Goal: Task Accomplishment & Management: Complete application form

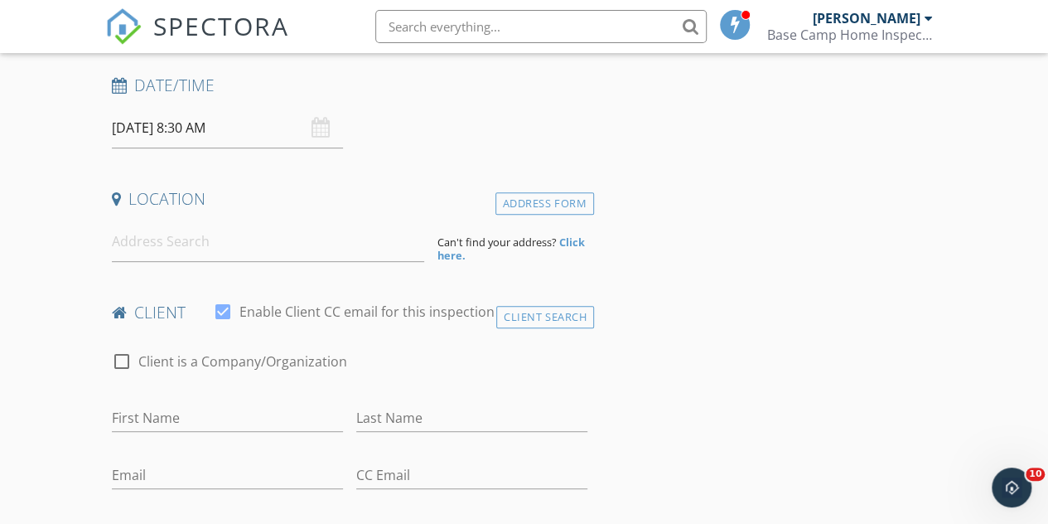
scroll to position [276, 0]
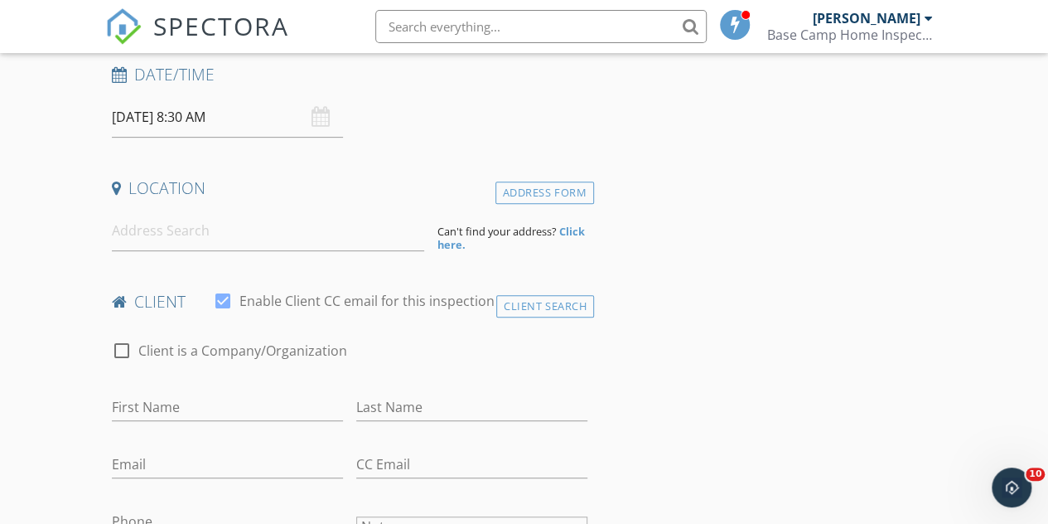
click at [284, 114] on input "[DATE] 8:30 AM" at bounding box center [227, 117] width 231 height 41
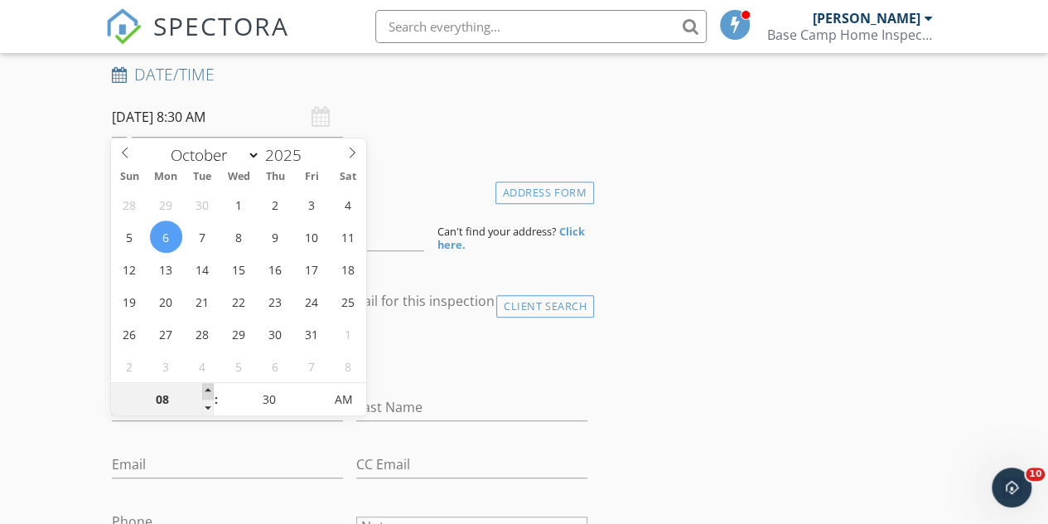
type input "09"
type input "[DATE] 9:30 AM"
click at [209, 386] on span at bounding box center [208, 391] width 12 height 17
type input "10"
type input "[DATE] 10:30 AM"
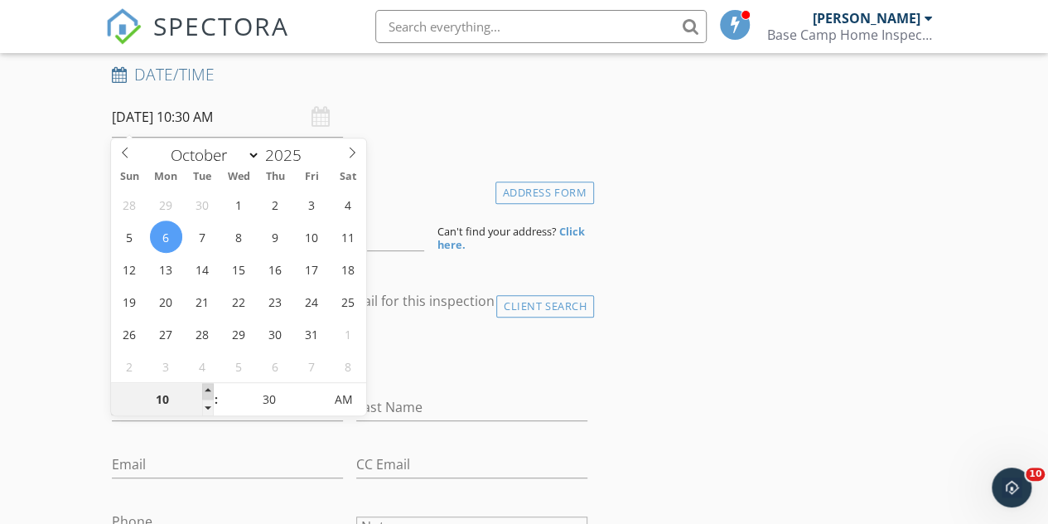
click at [209, 386] on span at bounding box center [208, 391] width 12 height 17
type input "11"
type input "[DATE] 11:30 AM"
click at [210, 387] on span at bounding box center [208, 391] width 12 height 17
type input "12"
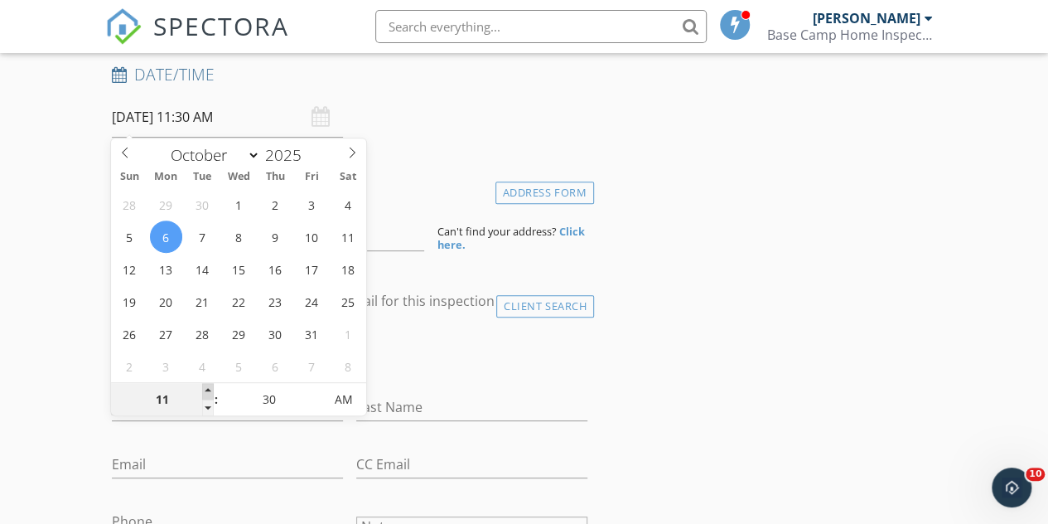
type input "[DATE] 12:30 PM"
click at [210, 387] on span at bounding box center [208, 391] width 12 height 17
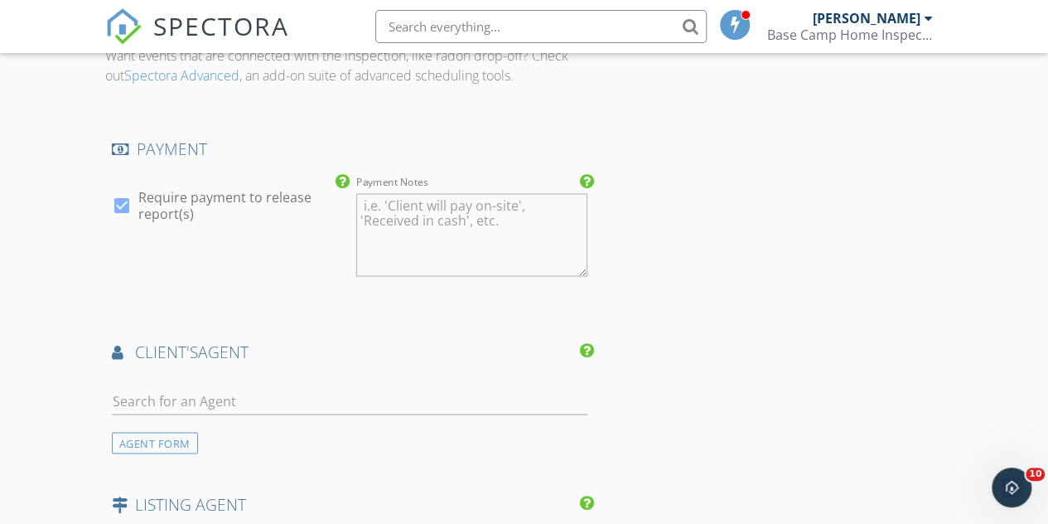
scroll to position [1492, 0]
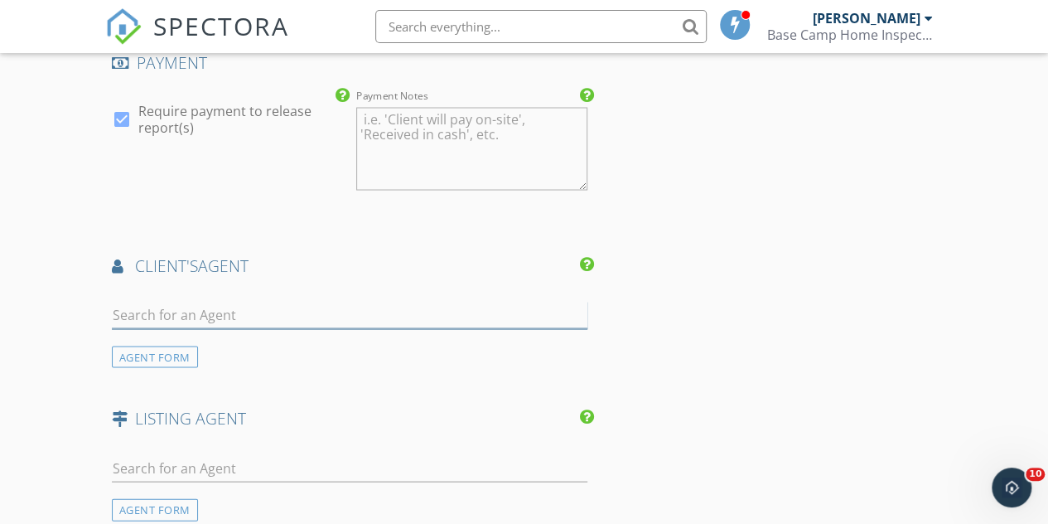
click at [261, 312] on input "text" at bounding box center [350, 314] width 476 height 27
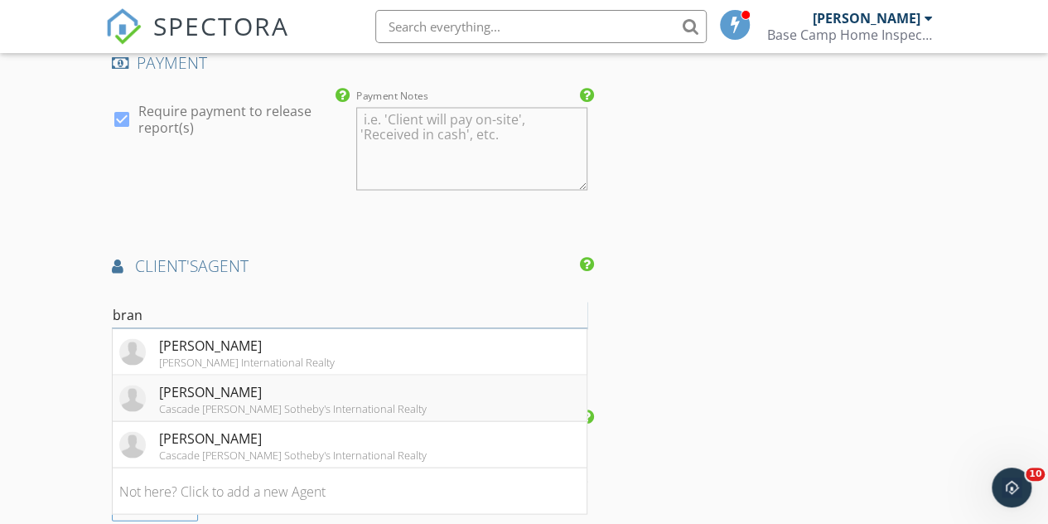
type input "bran"
click at [306, 387] on div "[PERSON_NAME]" at bounding box center [293, 391] width 268 height 20
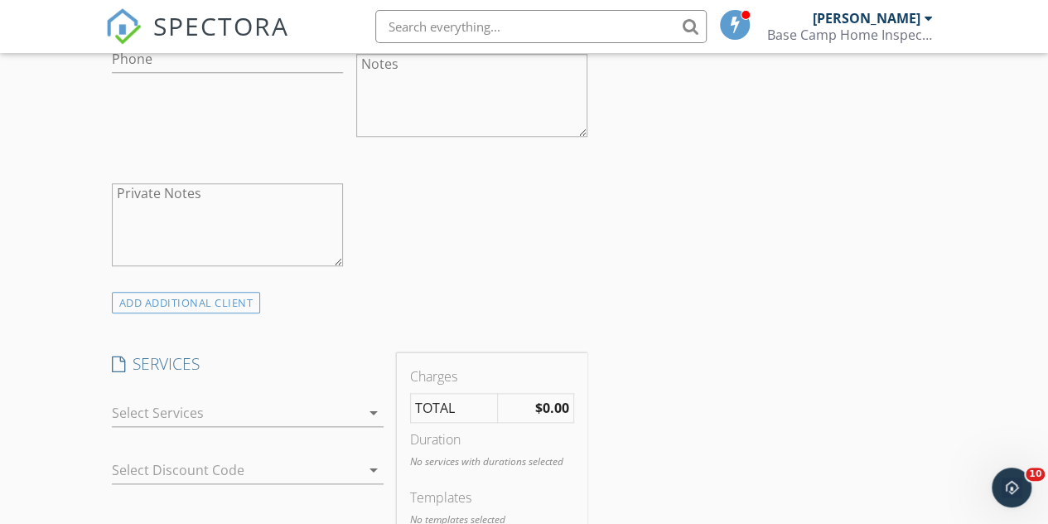
scroll to position [829, 0]
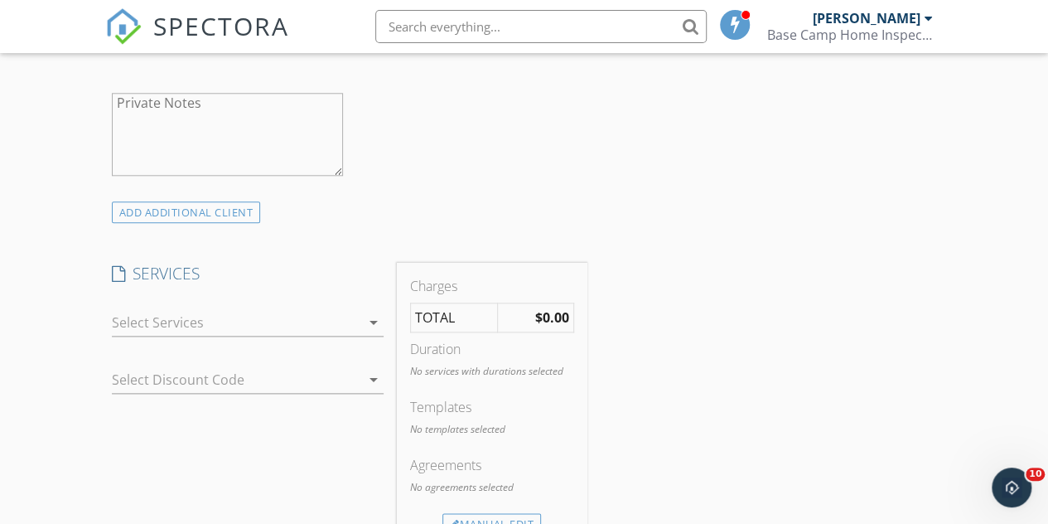
click at [282, 322] on div at bounding box center [236, 322] width 249 height 27
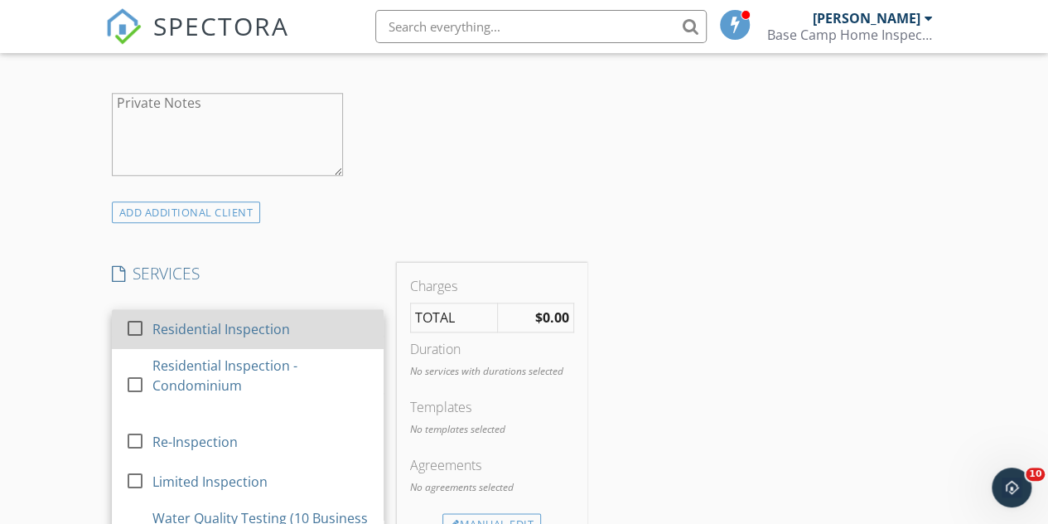
click at [283, 330] on div "Residential Inspection" at bounding box center [221, 329] width 138 height 20
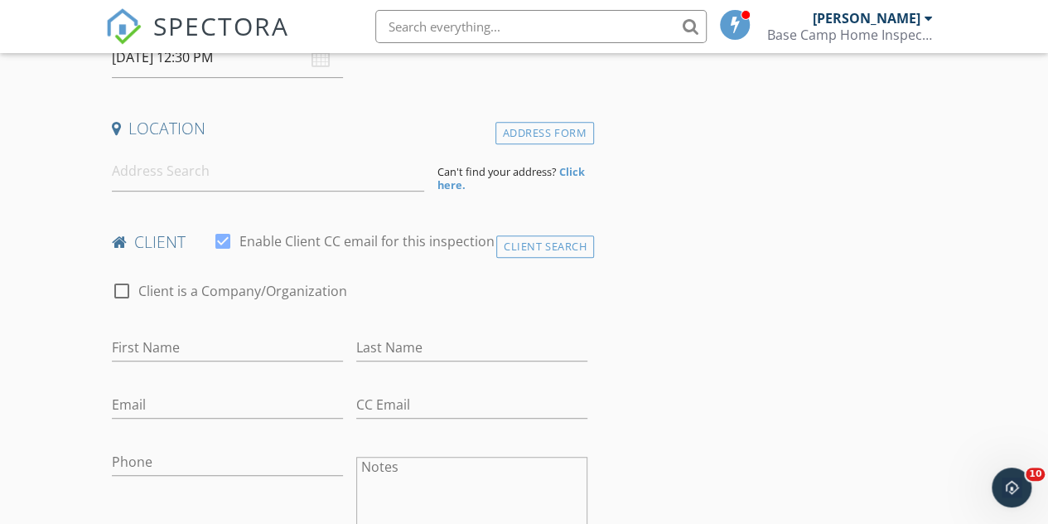
scroll to position [166, 0]
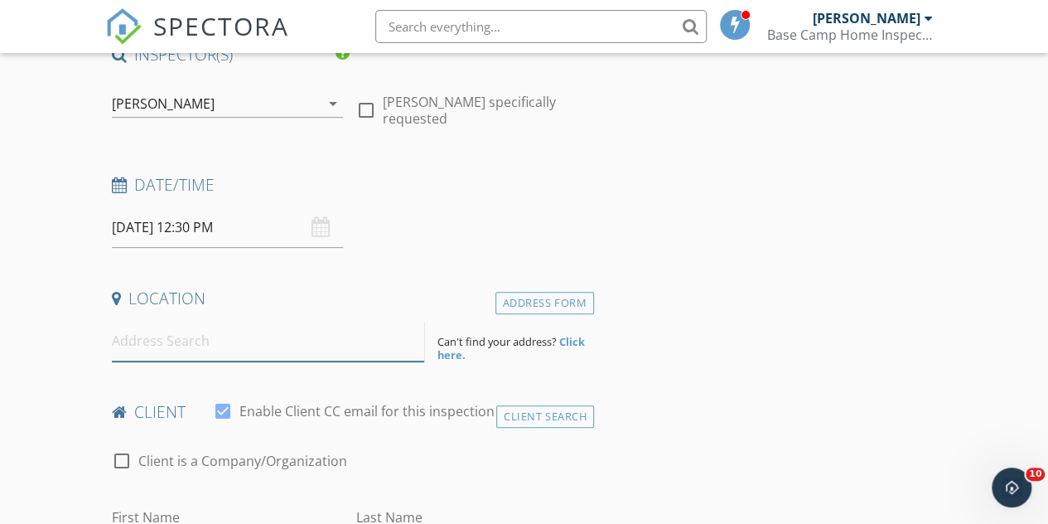
click at [200, 336] on input at bounding box center [268, 341] width 313 height 41
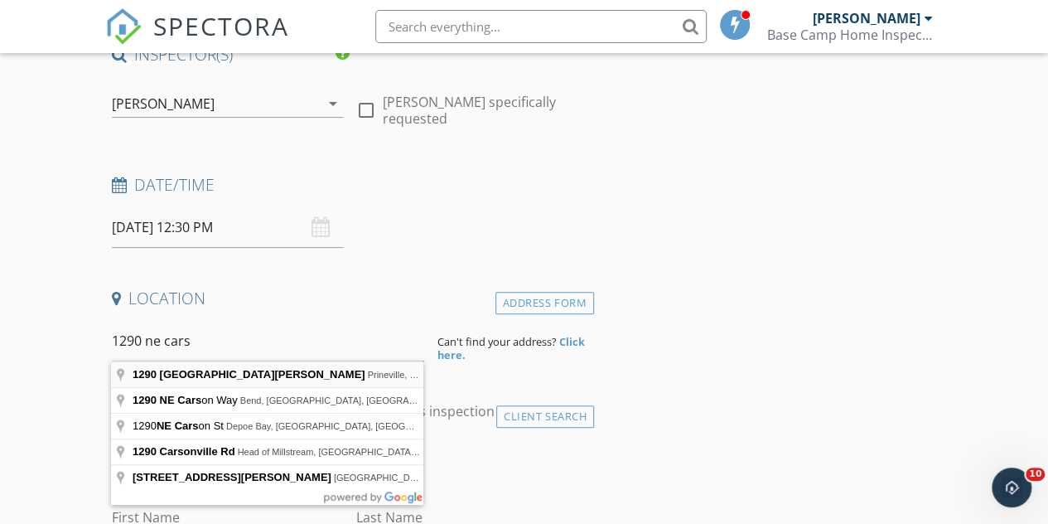
type input "[STREET_ADDRESS][PERSON_NAME]"
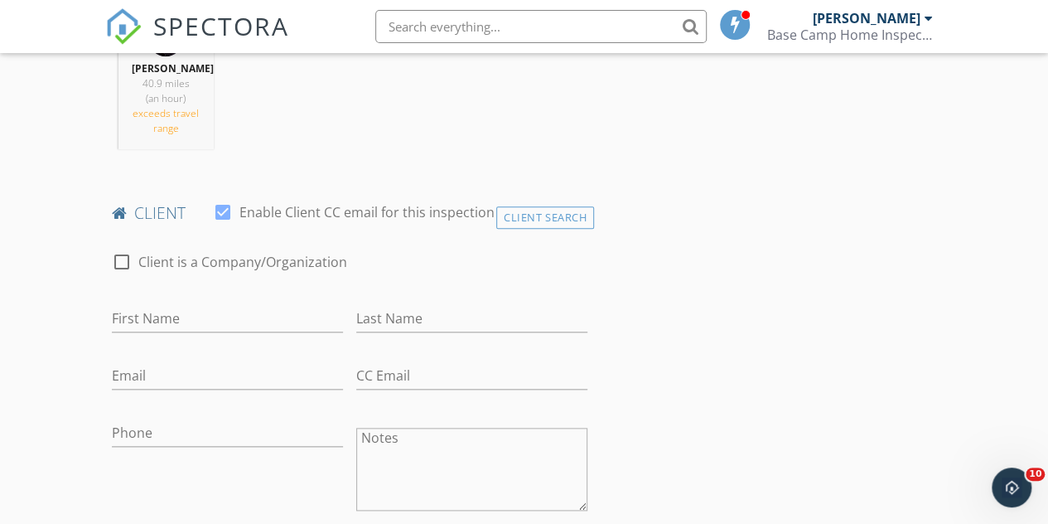
scroll to position [883, 0]
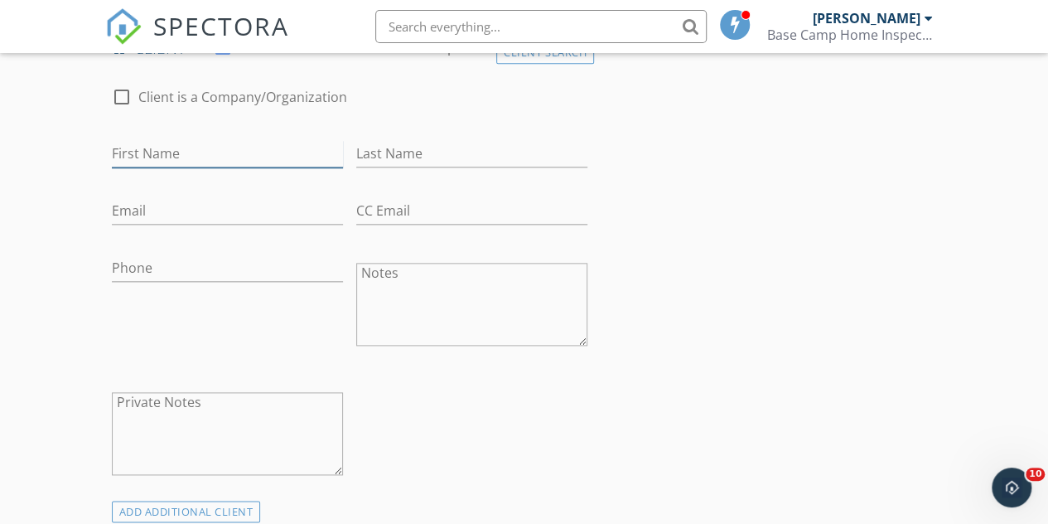
click at [225, 167] on input "First Name" at bounding box center [227, 153] width 231 height 27
type input "[PERSON_NAME]"
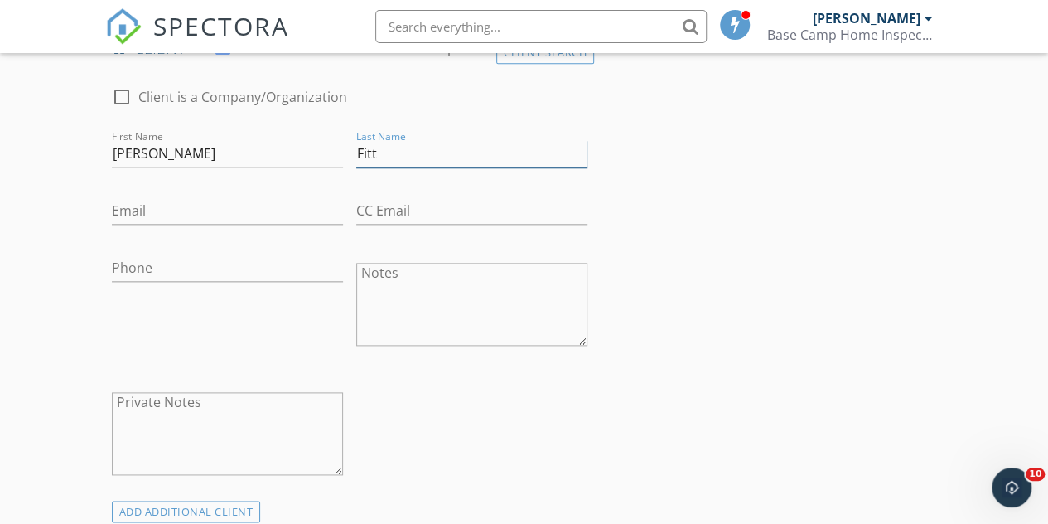
type input "Fitt"
click at [181, 225] on input "Email" at bounding box center [227, 210] width 231 height 27
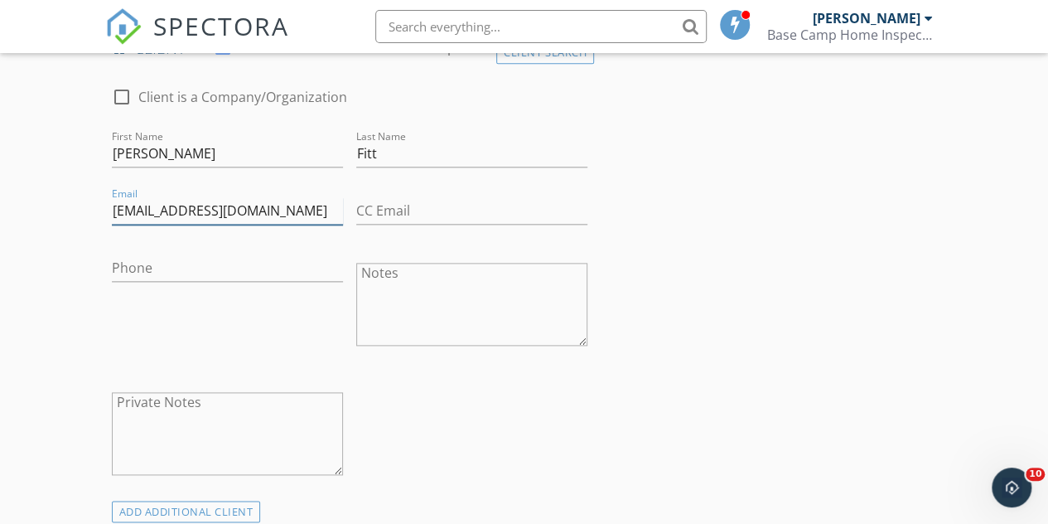
scroll to position [0, 1]
type input "[EMAIL_ADDRESS][DOMAIN_NAME]"
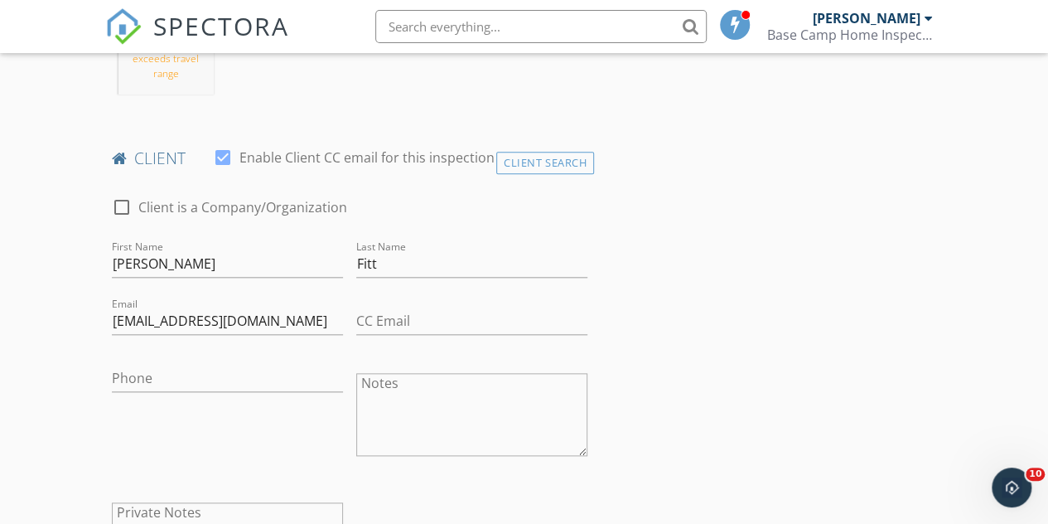
scroll to position [386, 0]
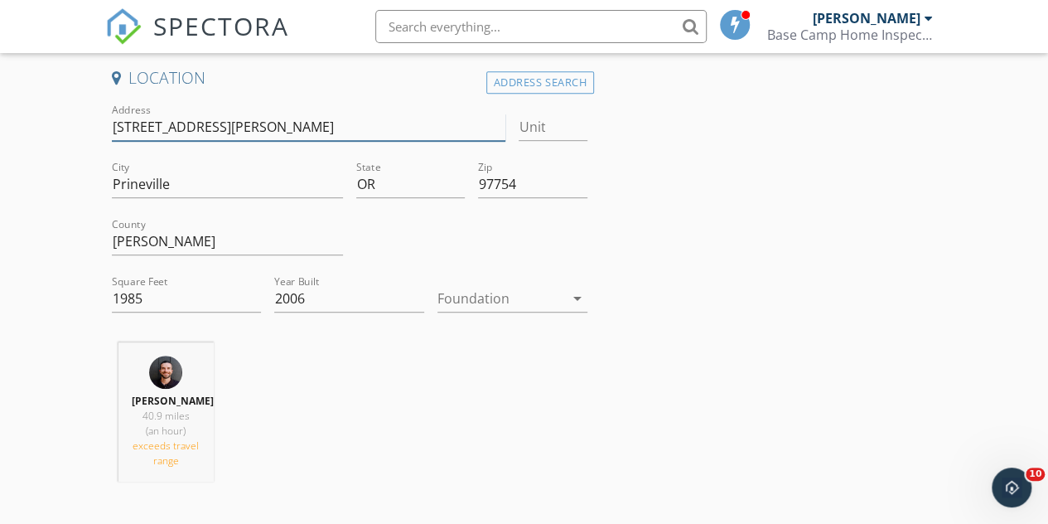
click at [239, 133] on input "[STREET_ADDRESS][PERSON_NAME]" at bounding box center [309, 127] width 394 height 27
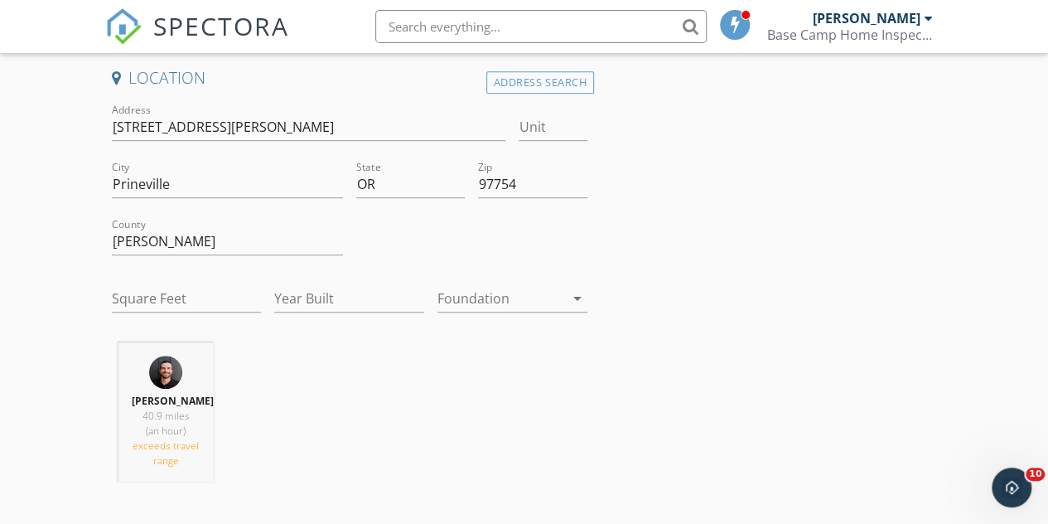
type input "1985"
type input "2006"
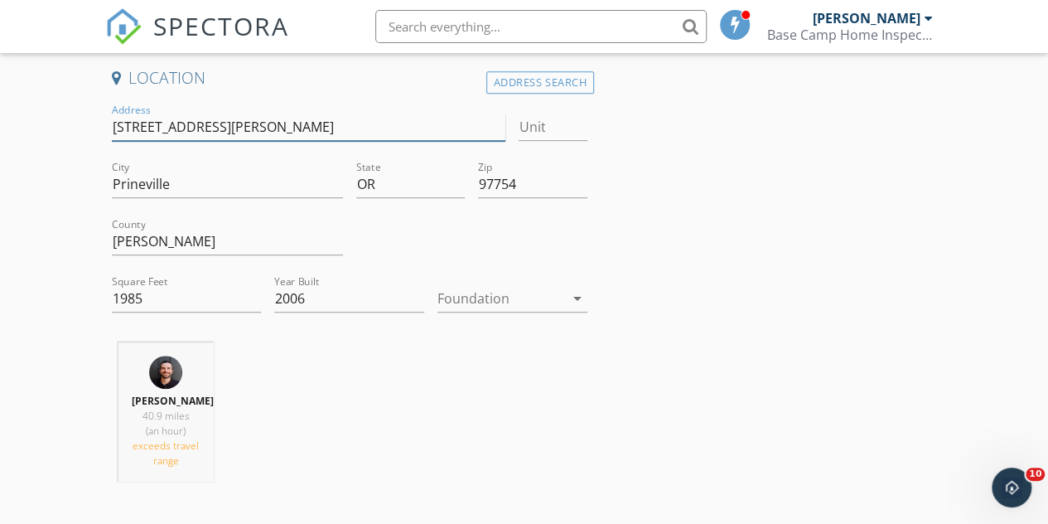
scroll to position [0, 0]
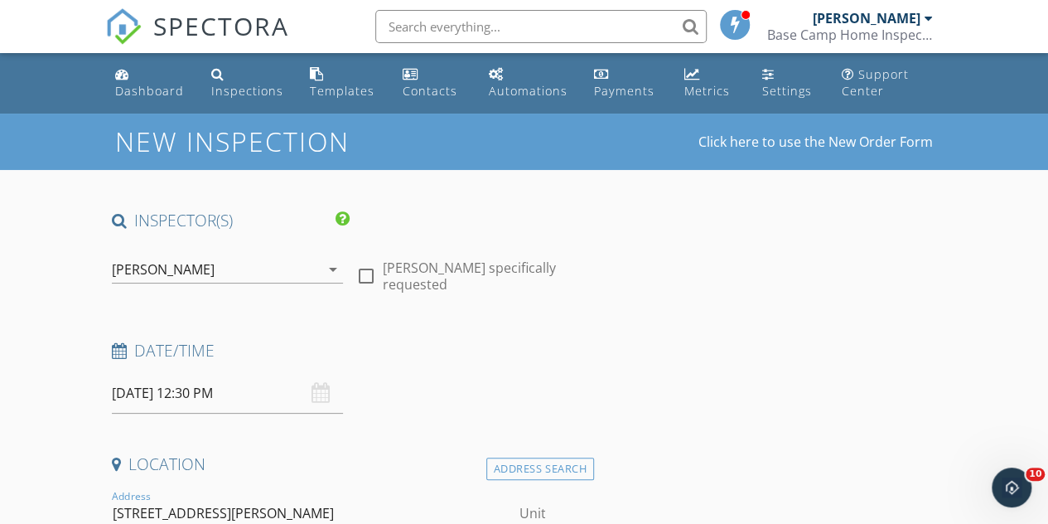
click at [225, 386] on input "10/06/2025 12:30 PM" at bounding box center [227, 393] width 231 height 41
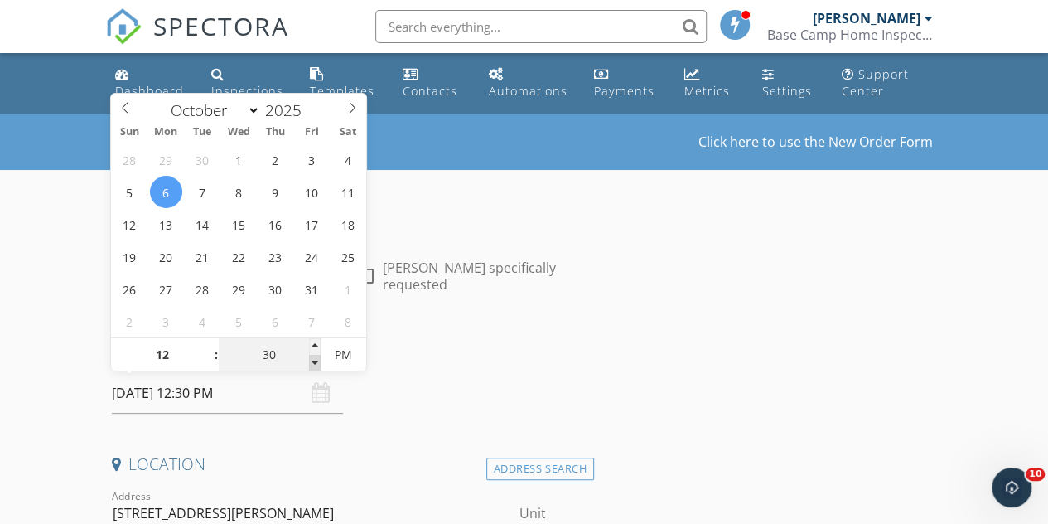
type input "25"
type input "10/06/2025 12:25 PM"
click at [315, 364] on span at bounding box center [315, 363] width 12 height 17
type input "20"
type input "10/06/2025 12:20 PM"
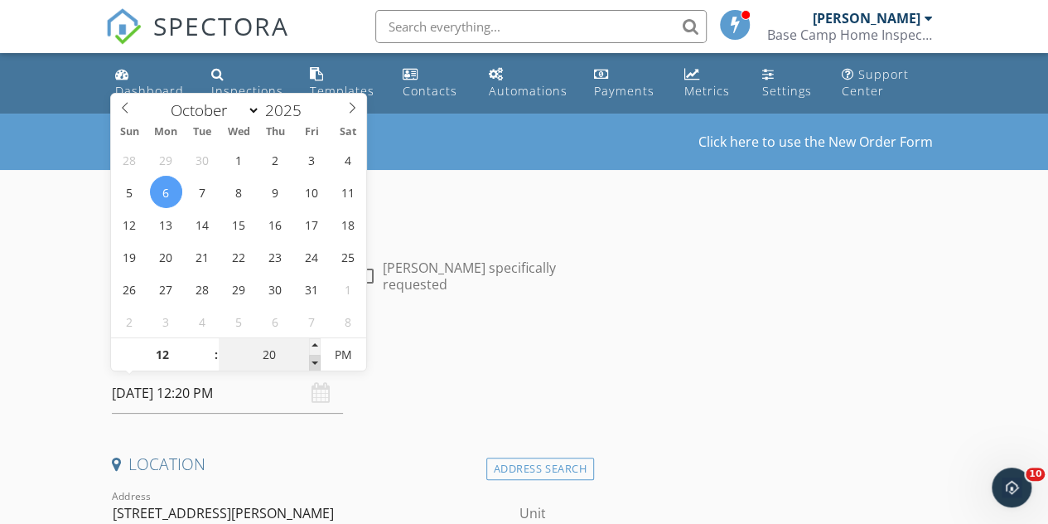
click at [314, 365] on span at bounding box center [315, 363] width 12 height 17
type input "15"
type input "10/06/2025 12:15 PM"
click at [314, 365] on span at bounding box center [315, 363] width 12 height 17
type input "10"
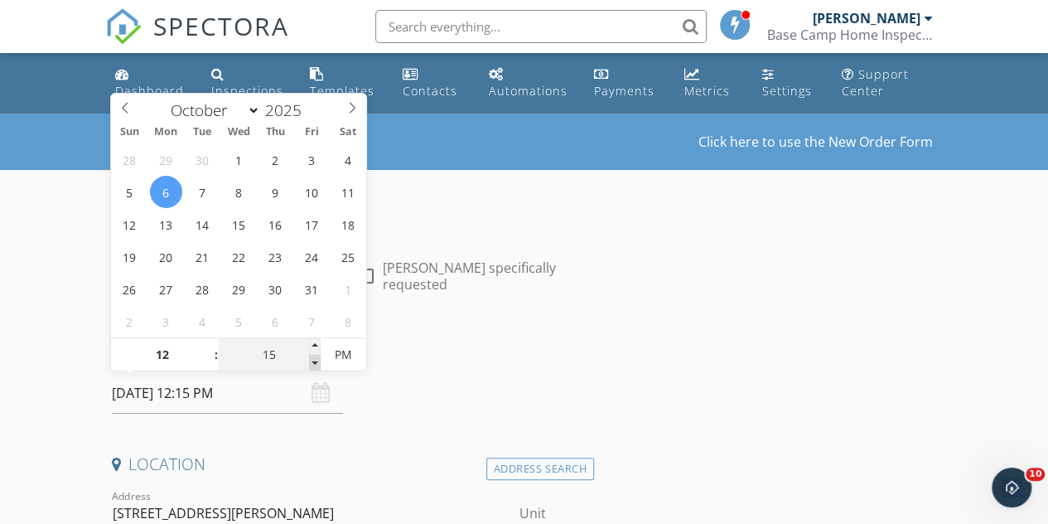
type input "10/06/2025 12:10 PM"
click at [312, 365] on span at bounding box center [315, 363] width 12 height 17
type input "05"
type input "10/06/2025 12:05 PM"
click at [312, 365] on span at bounding box center [315, 363] width 12 height 17
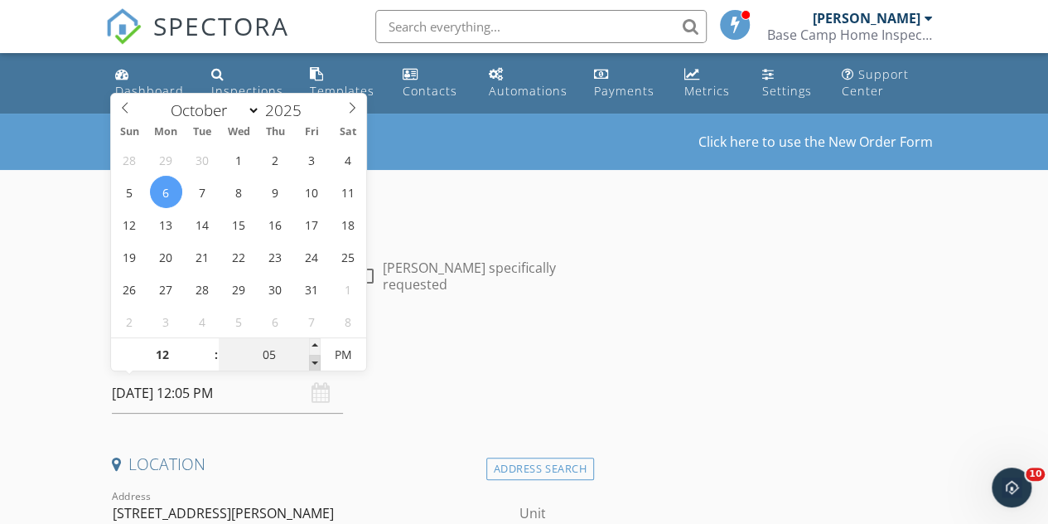
type input "00"
type input "[DATE] 12:00 PM"
click at [312, 365] on span at bounding box center [315, 363] width 12 height 17
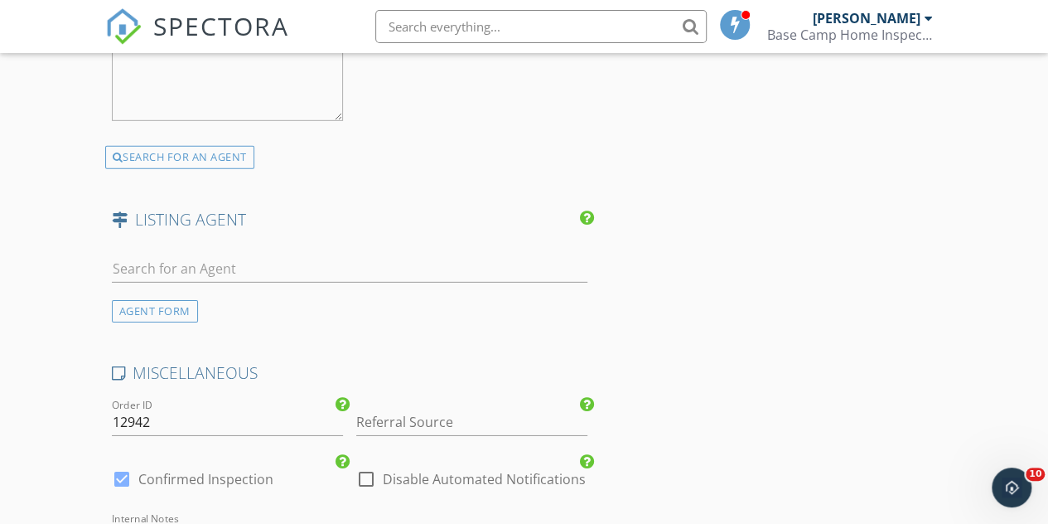
scroll to position [2908, 0]
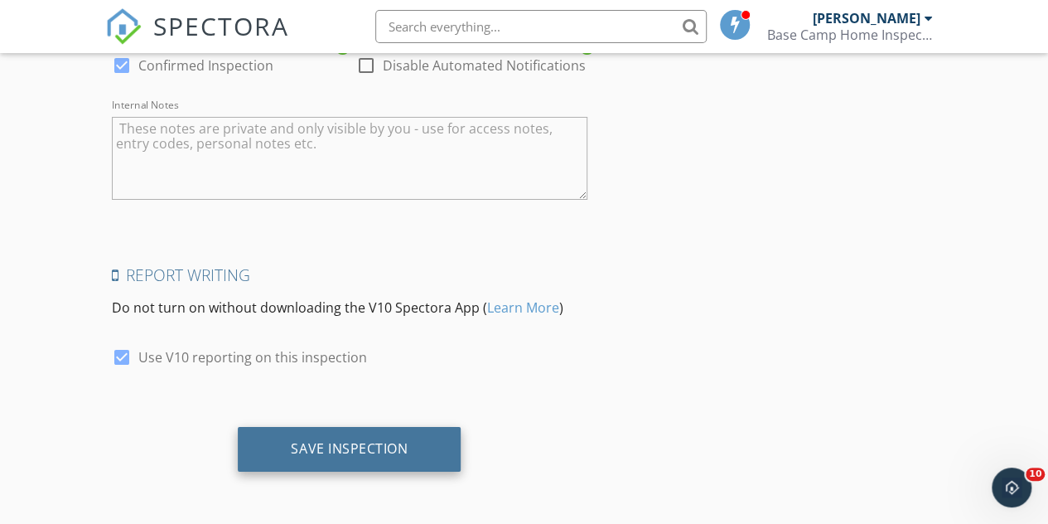
click at [376, 448] on div "Save Inspection" at bounding box center [349, 448] width 117 height 17
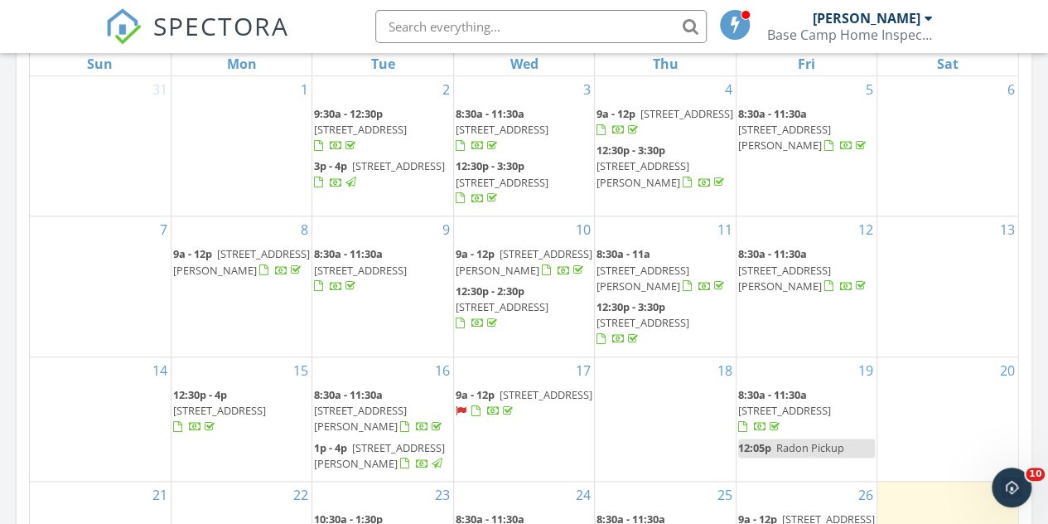
scroll to position [663, 0]
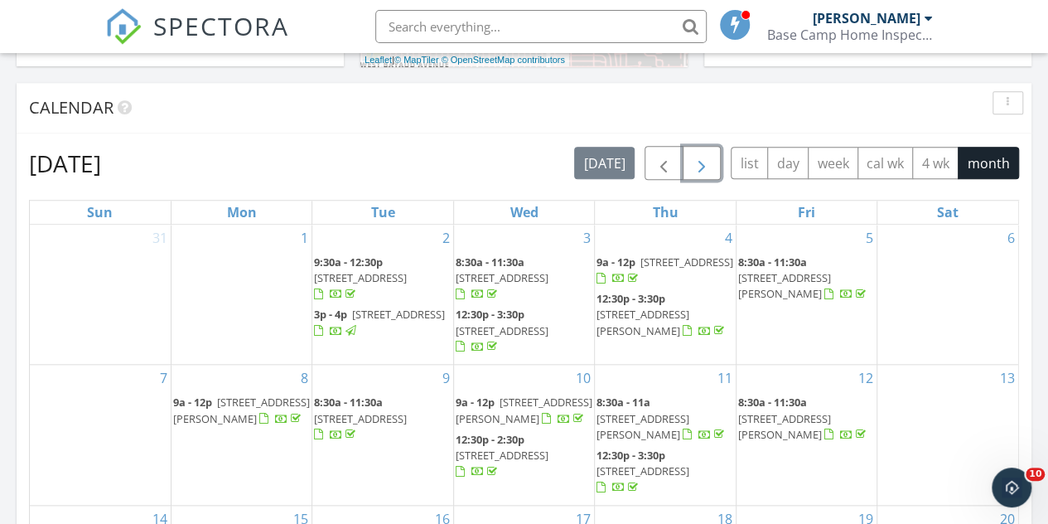
click at [703, 169] on span "button" at bounding box center [702, 163] width 20 height 20
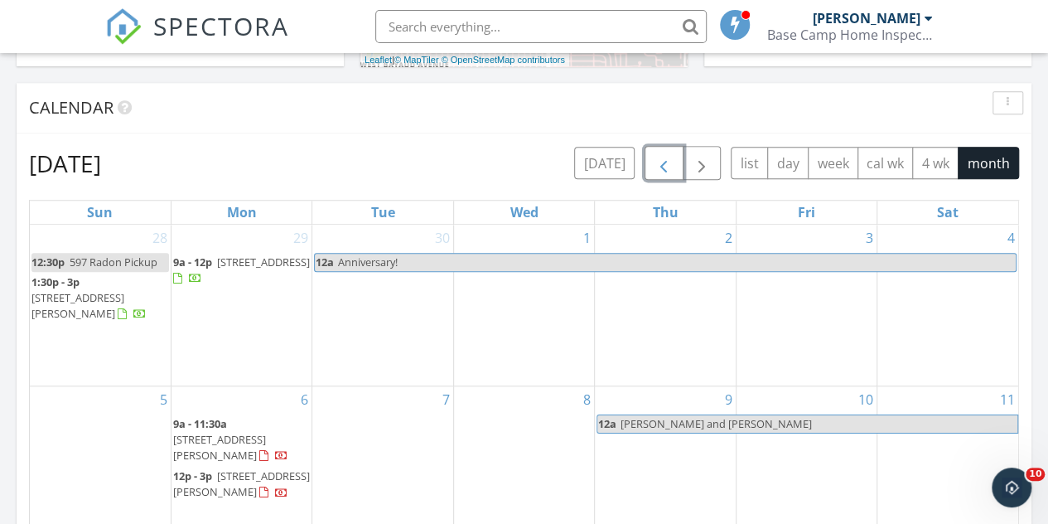
click at [648, 174] on button "button" at bounding box center [664, 163] width 39 height 34
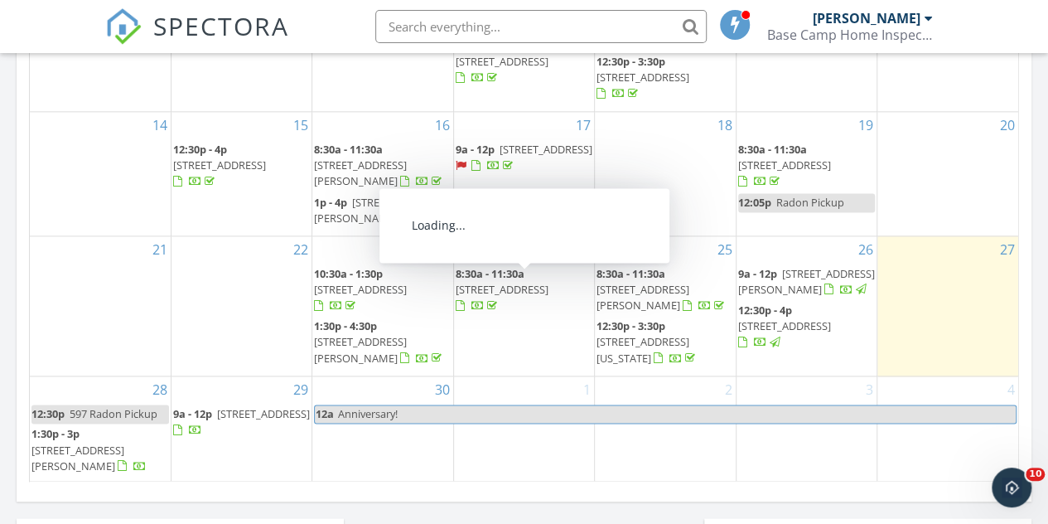
scroll to position [1049, 0]
